Goal: Entertainment & Leisure: Consume media (video, audio)

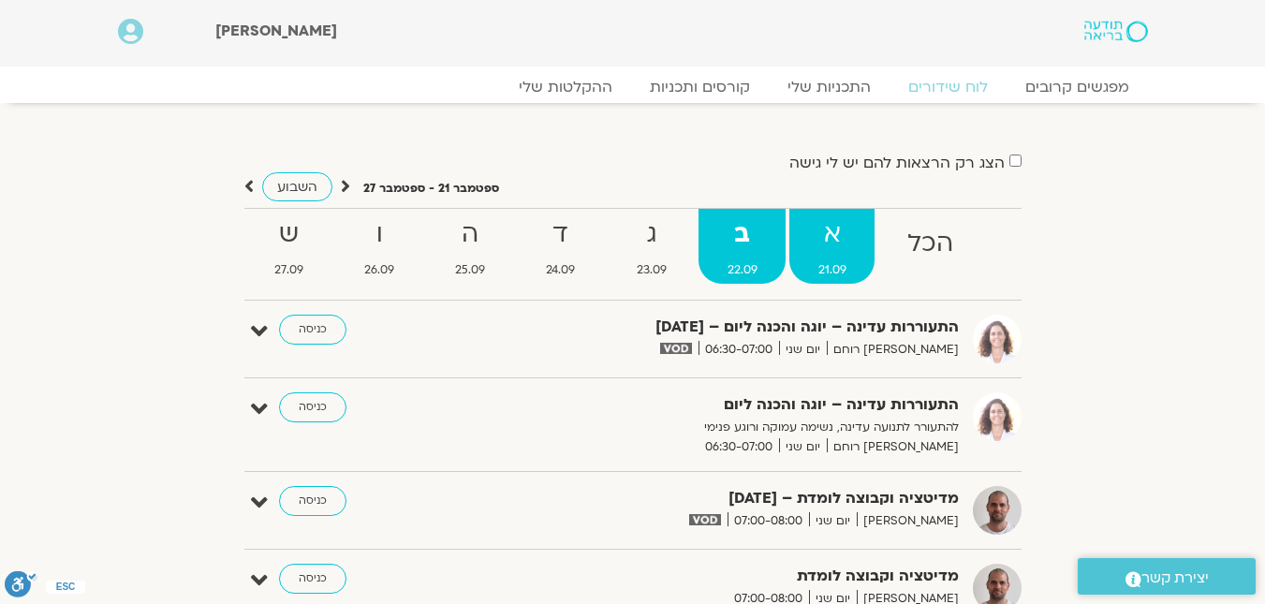
click at [824, 253] on strong "א" at bounding box center [831, 235] width 85 height 42
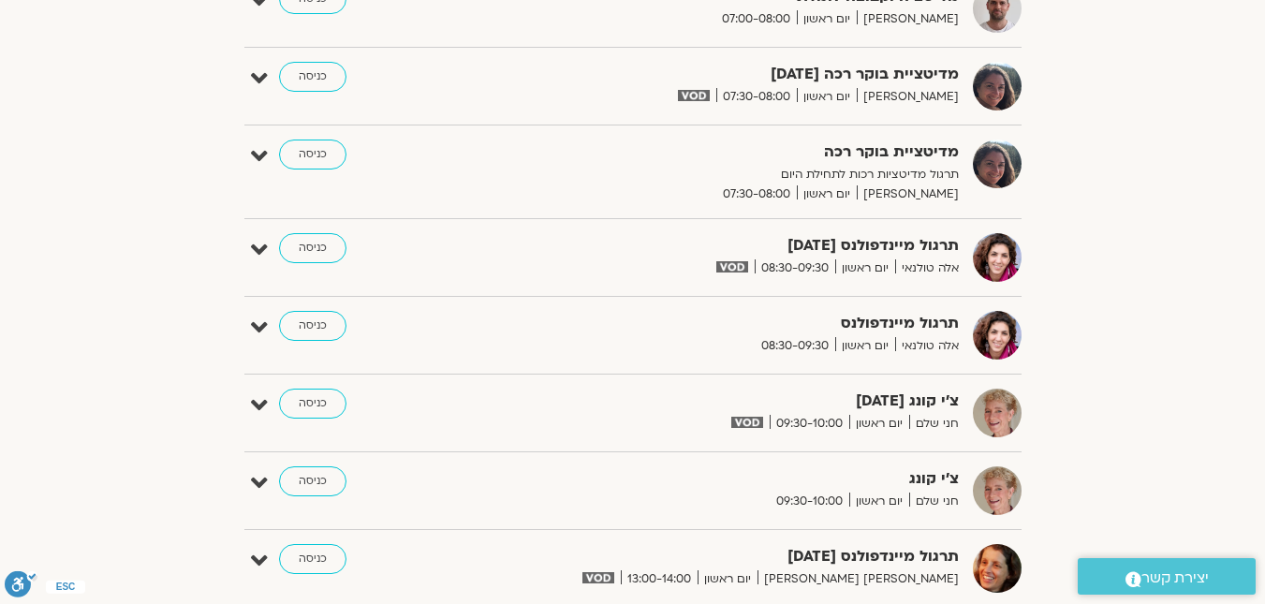
scroll to position [843, 0]
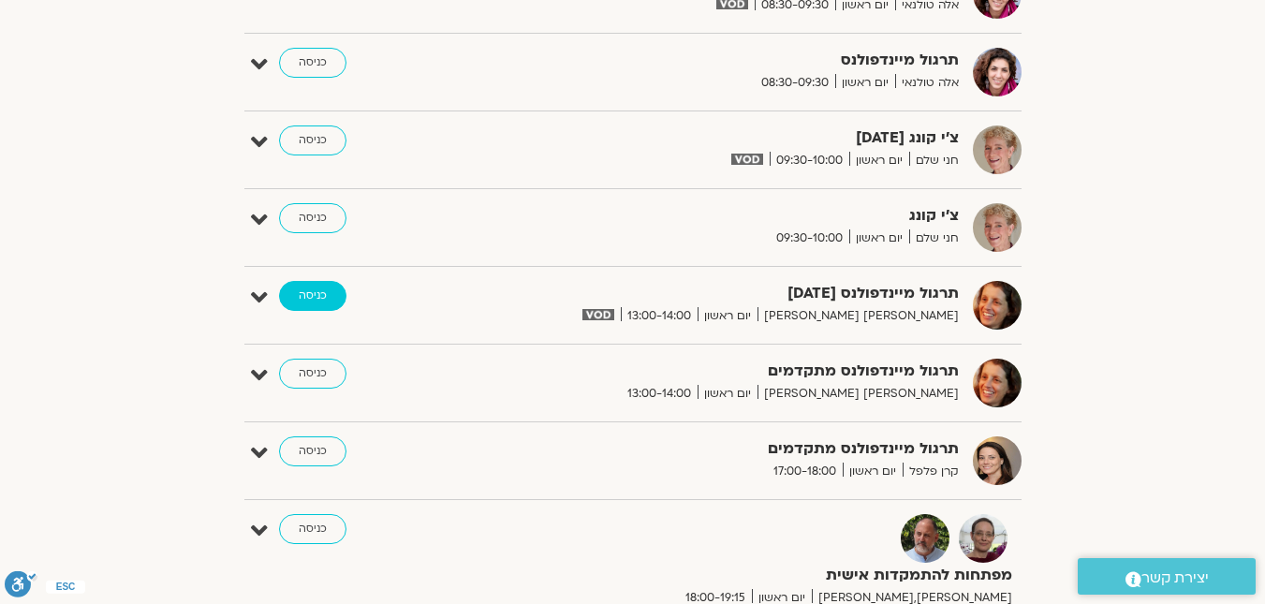
click at [313, 296] on link "כניסה" at bounding box center [312, 296] width 67 height 30
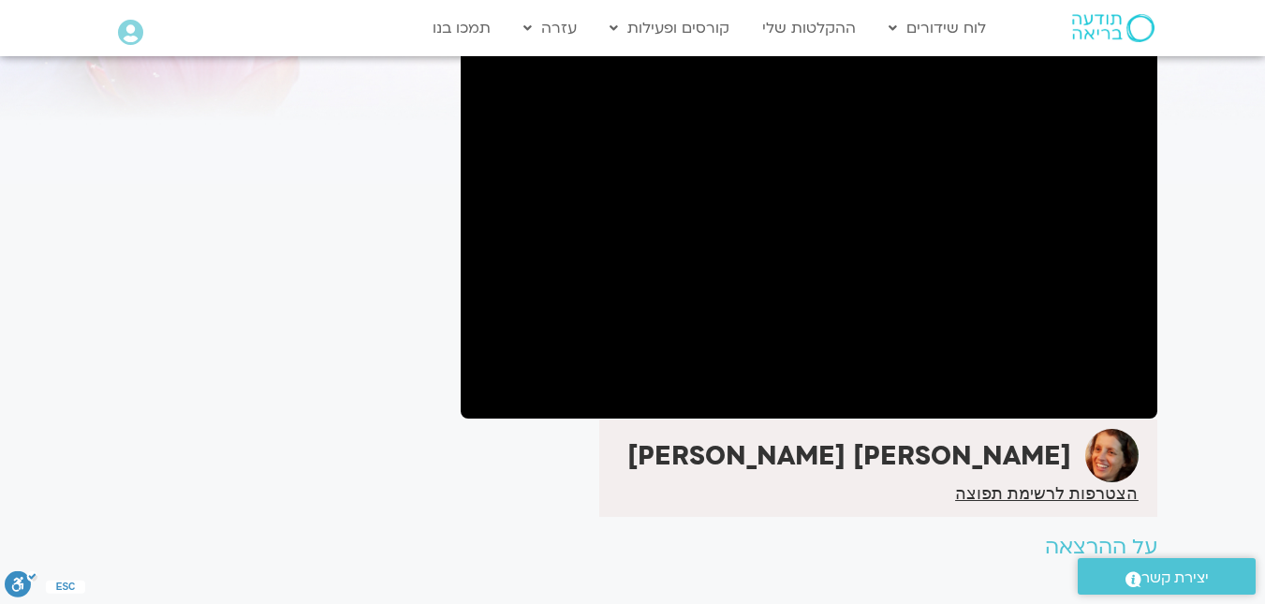
scroll to position [187, 0]
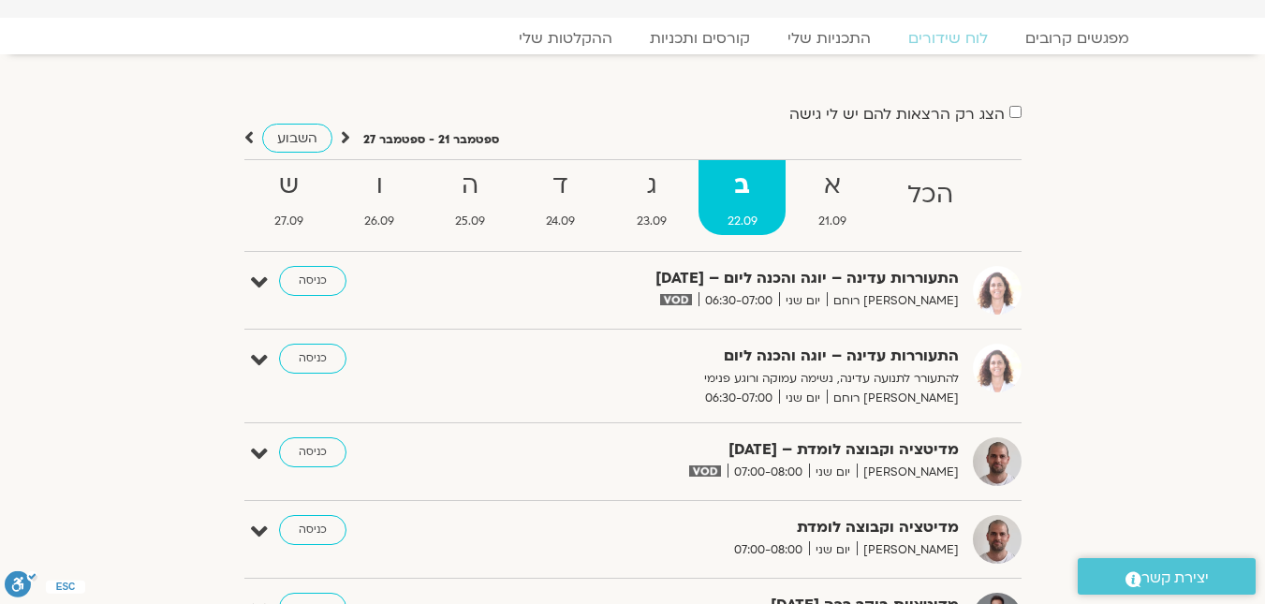
scroll to position [42, 0]
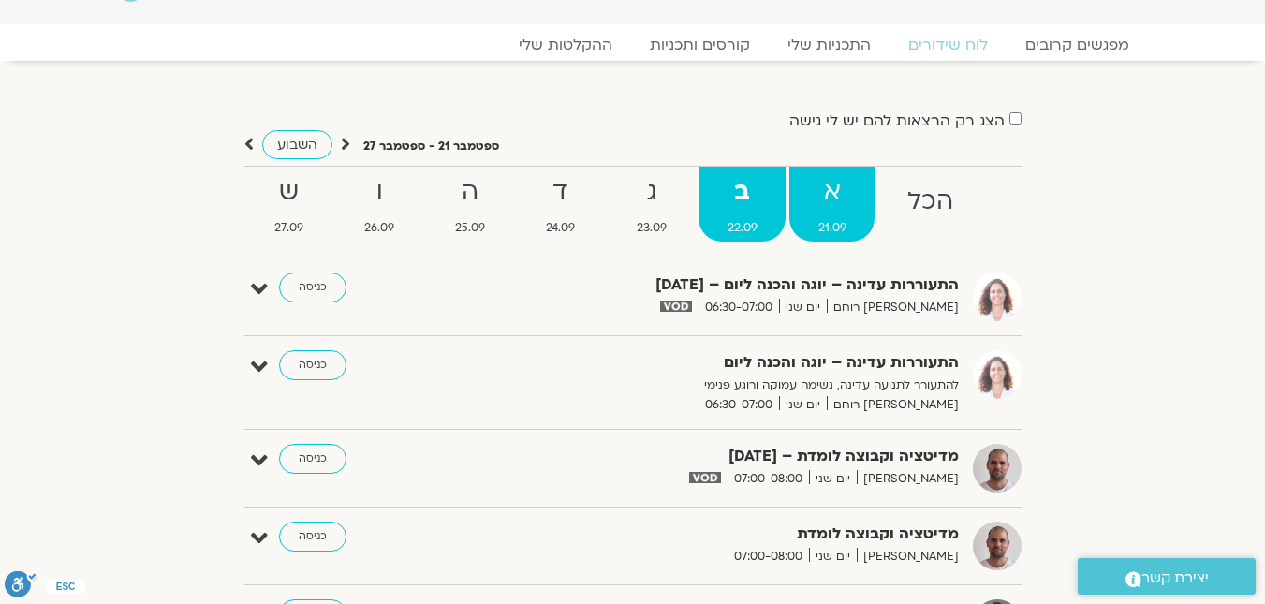
click at [813, 218] on span "21.09" at bounding box center [831, 228] width 85 height 20
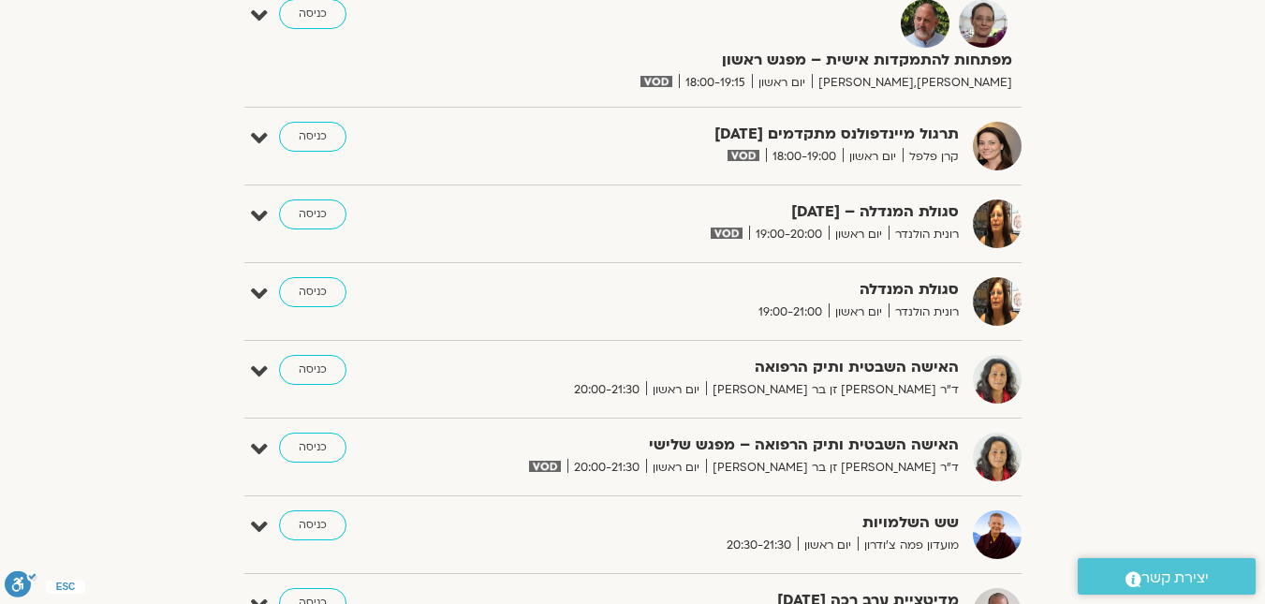
scroll to position [1447, 0]
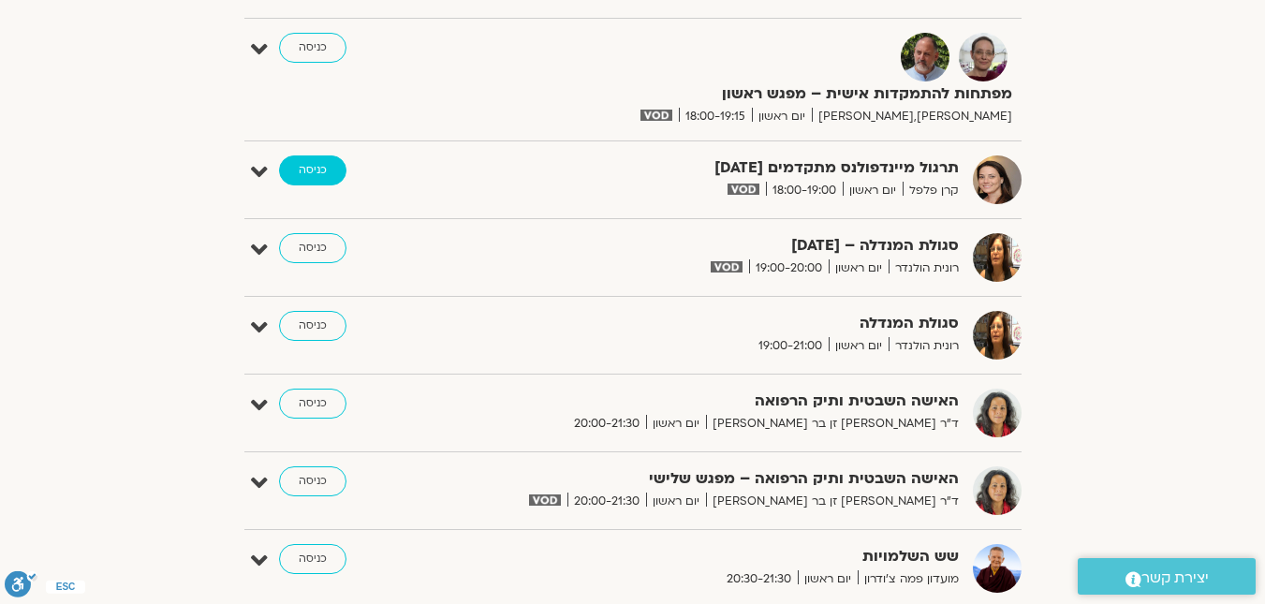
click at [318, 177] on link "כניסה" at bounding box center [312, 170] width 67 height 30
